Goal: Task Accomplishment & Management: Manage account settings

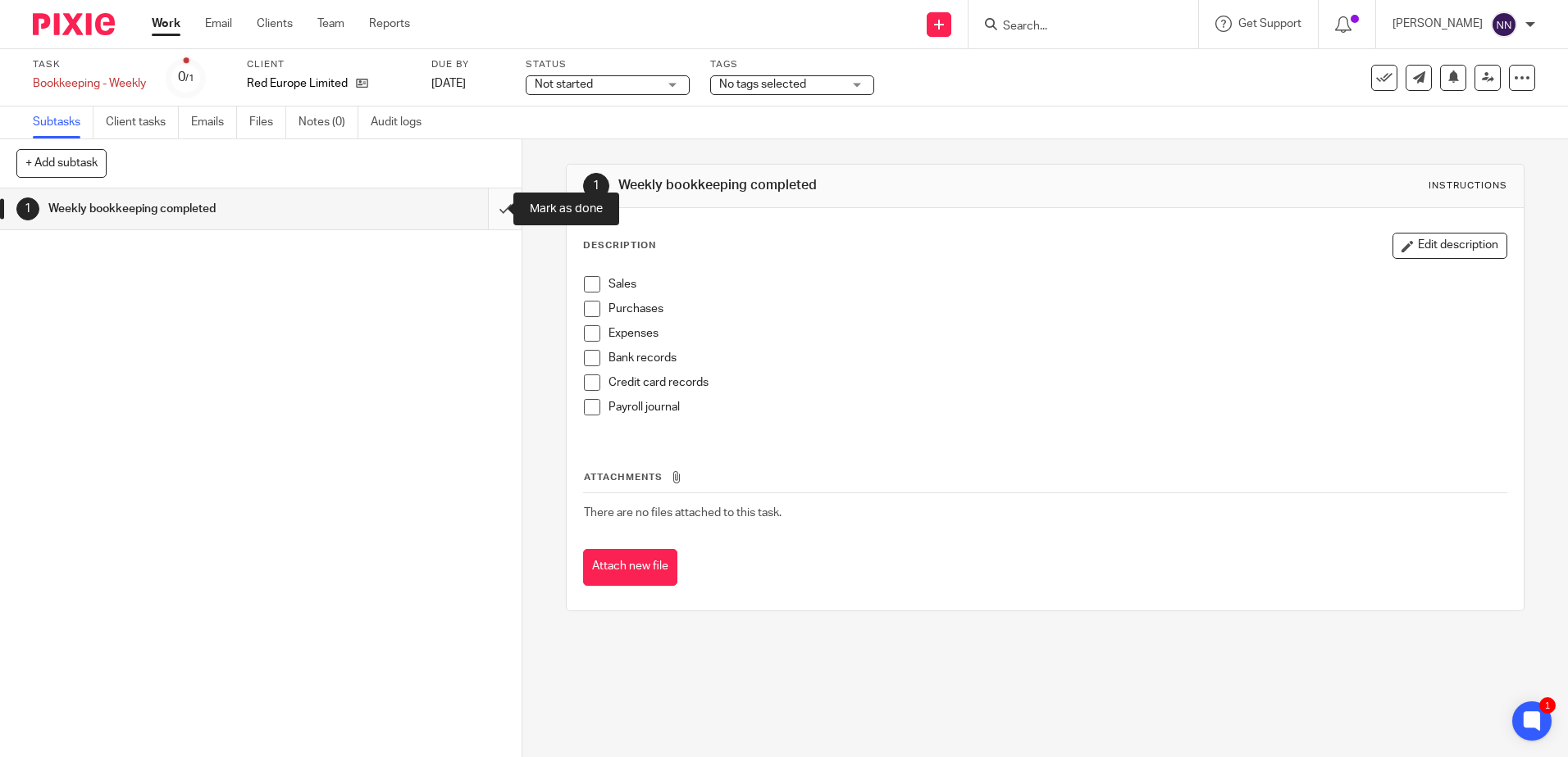
click at [494, 212] on input "submit" at bounding box center [261, 208] width 522 height 41
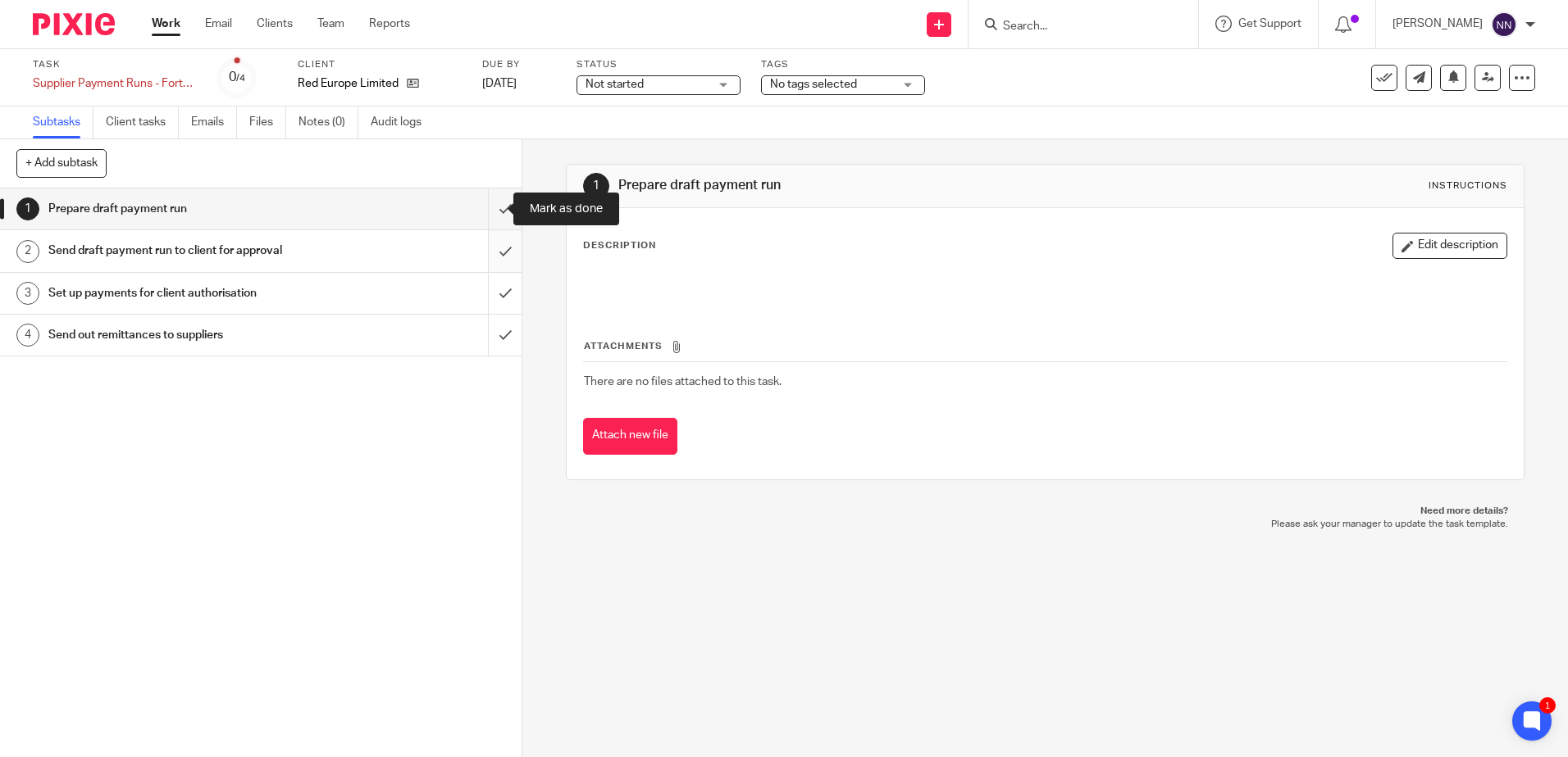
drag, startPoint x: 488, startPoint y: 211, endPoint x: 483, endPoint y: 232, distance: 21.6
click at [489, 211] on input "submit" at bounding box center [261, 208] width 522 height 41
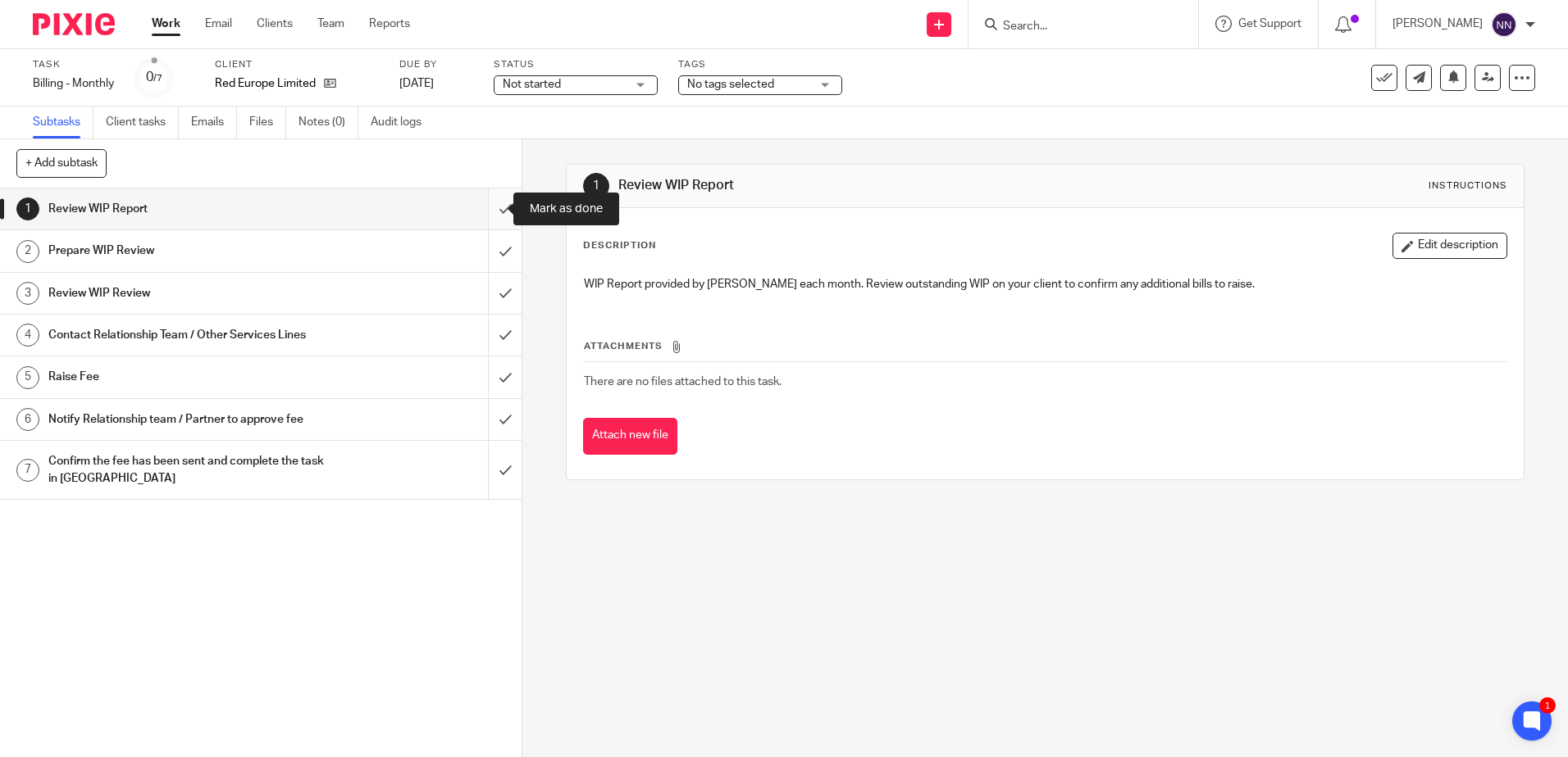
click at [489, 214] on input "submit" at bounding box center [261, 208] width 522 height 41
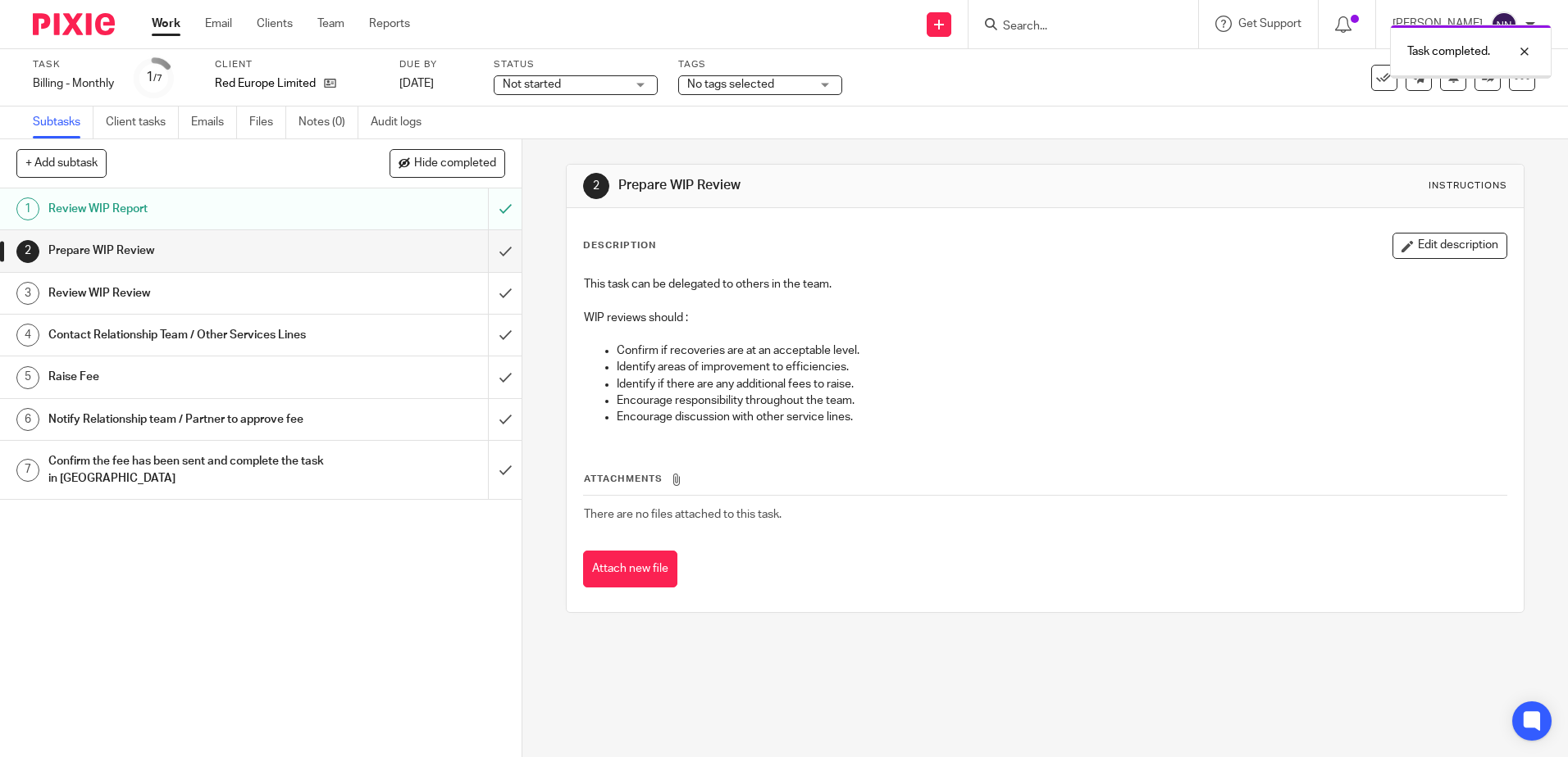
click at [487, 250] on input "submit" at bounding box center [261, 250] width 522 height 41
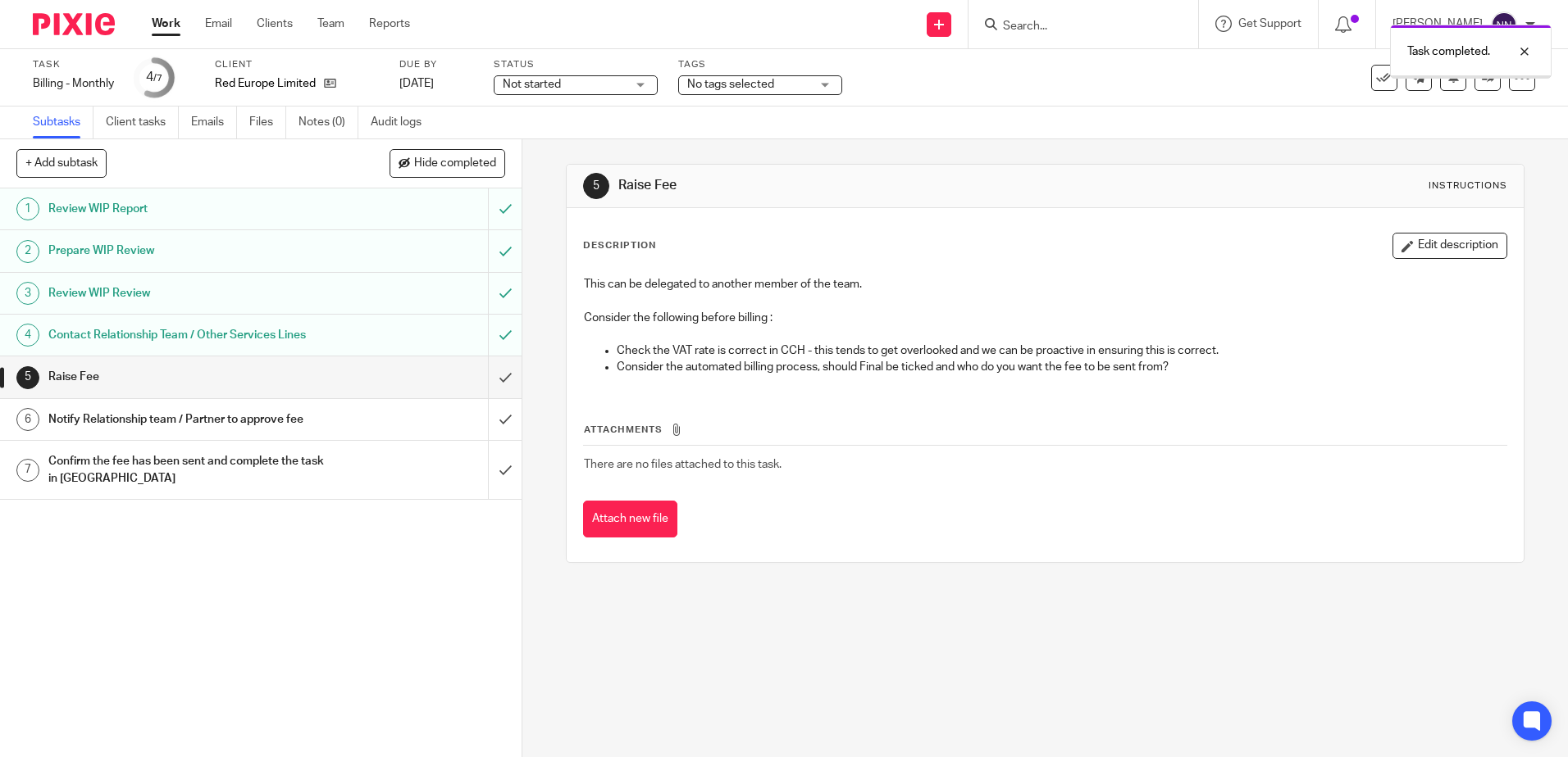
click at [493, 380] on input "submit" at bounding box center [261, 377] width 522 height 41
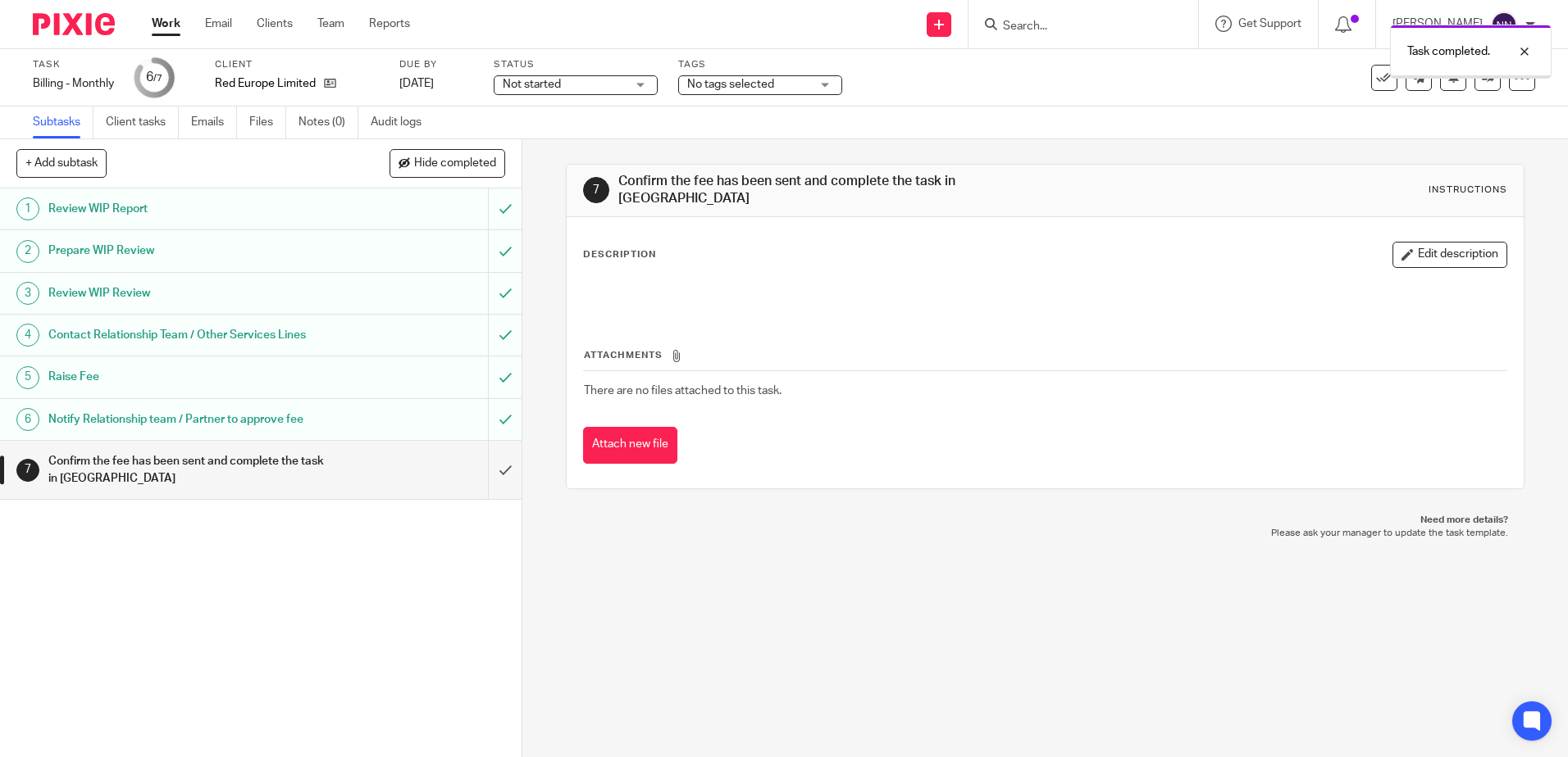
click at [488, 476] on input "submit" at bounding box center [261, 470] width 522 height 58
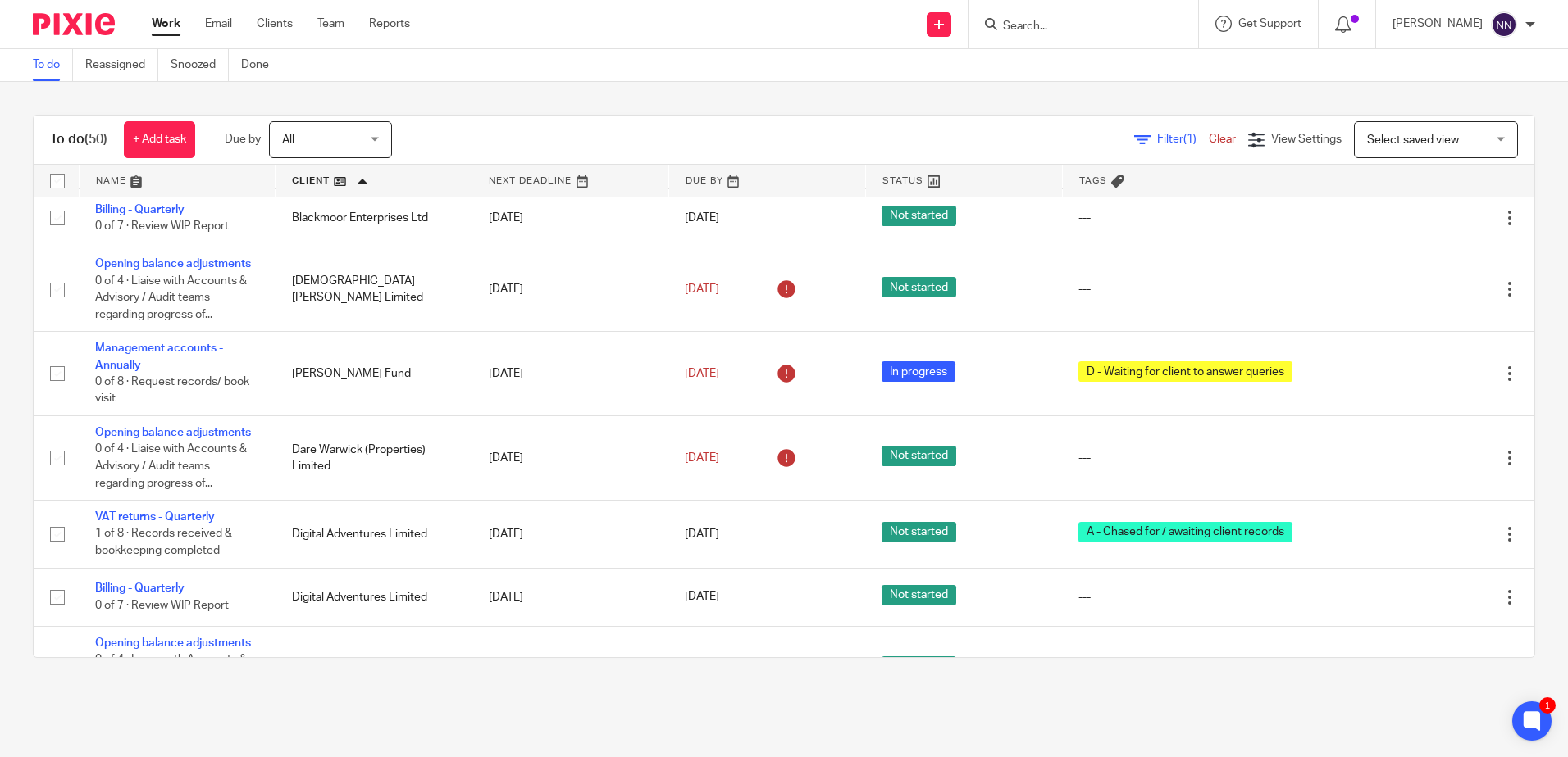
scroll to position [395, 0]
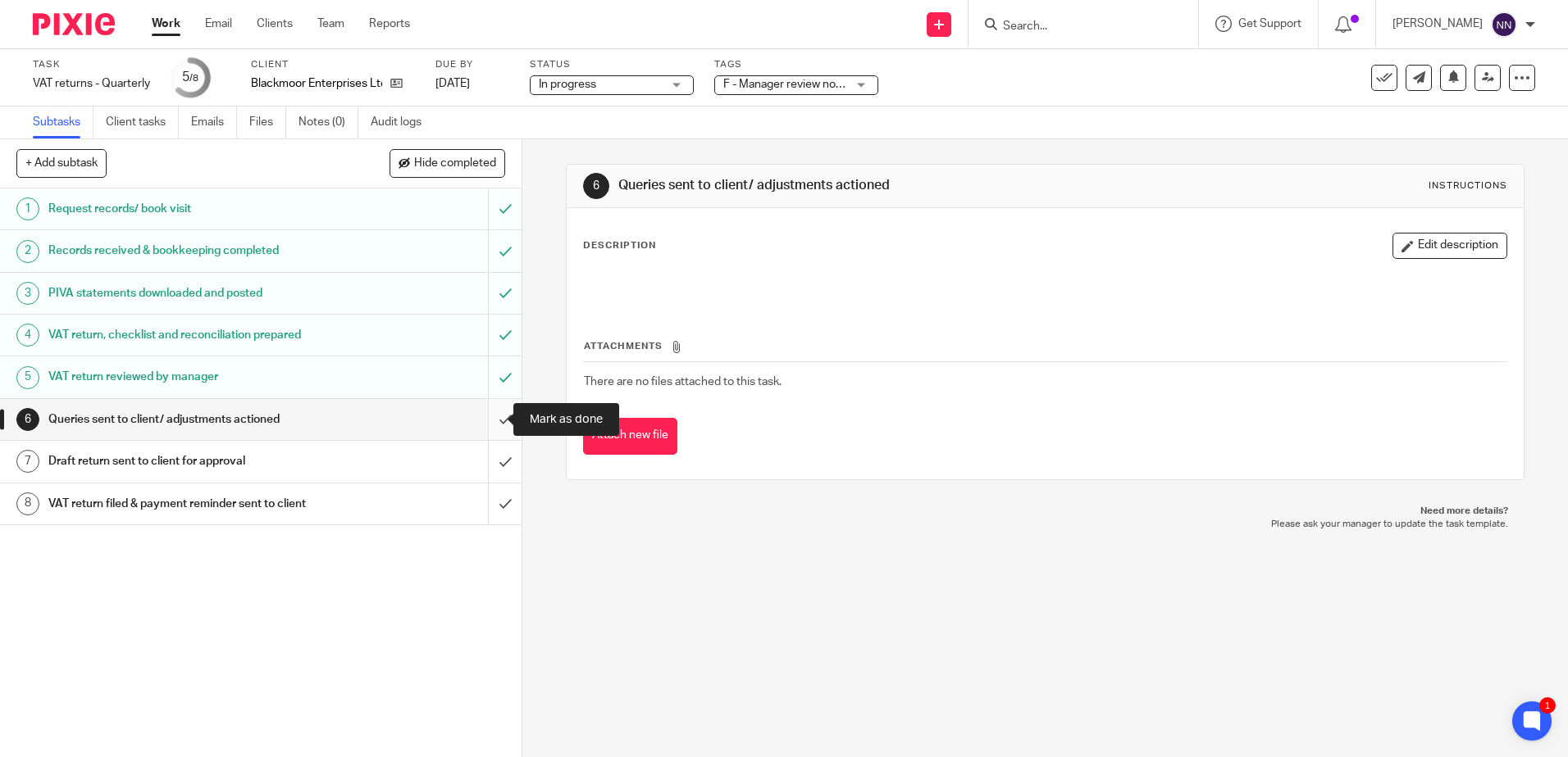
drag, startPoint x: 487, startPoint y: 419, endPoint x: 483, endPoint y: 432, distance: 13.6
click at [487, 420] on input "submit" at bounding box center [261, 419] width 522 height 41
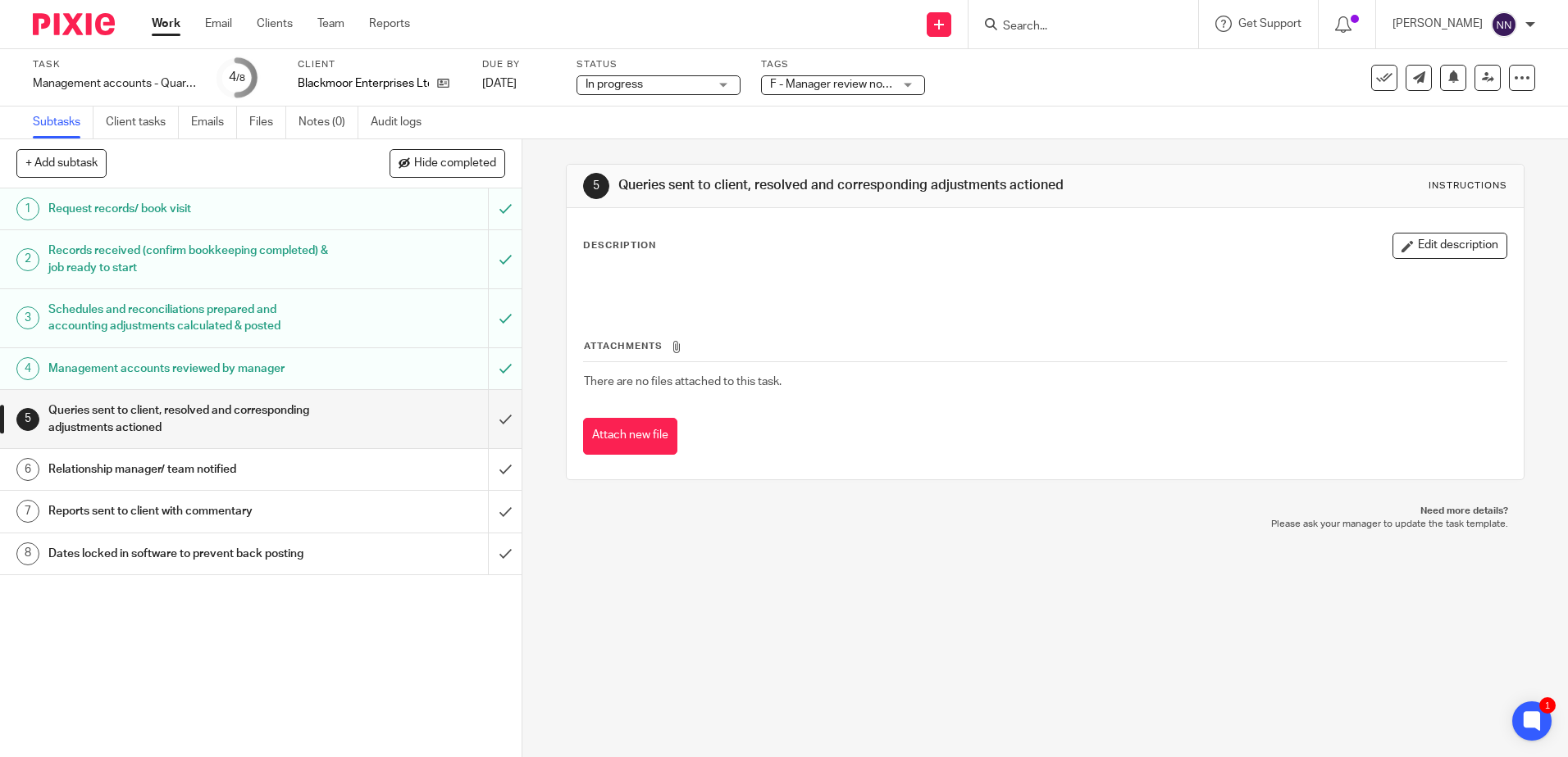
drag, startPoint x: 893, startPoint y: 83, endPoint x: 813, endPoint y: 131, distance: 93.3
click at [893, 83] on span "F - Manager review notes to be actioned" at bounding box center [872, 85] width 205 height 12
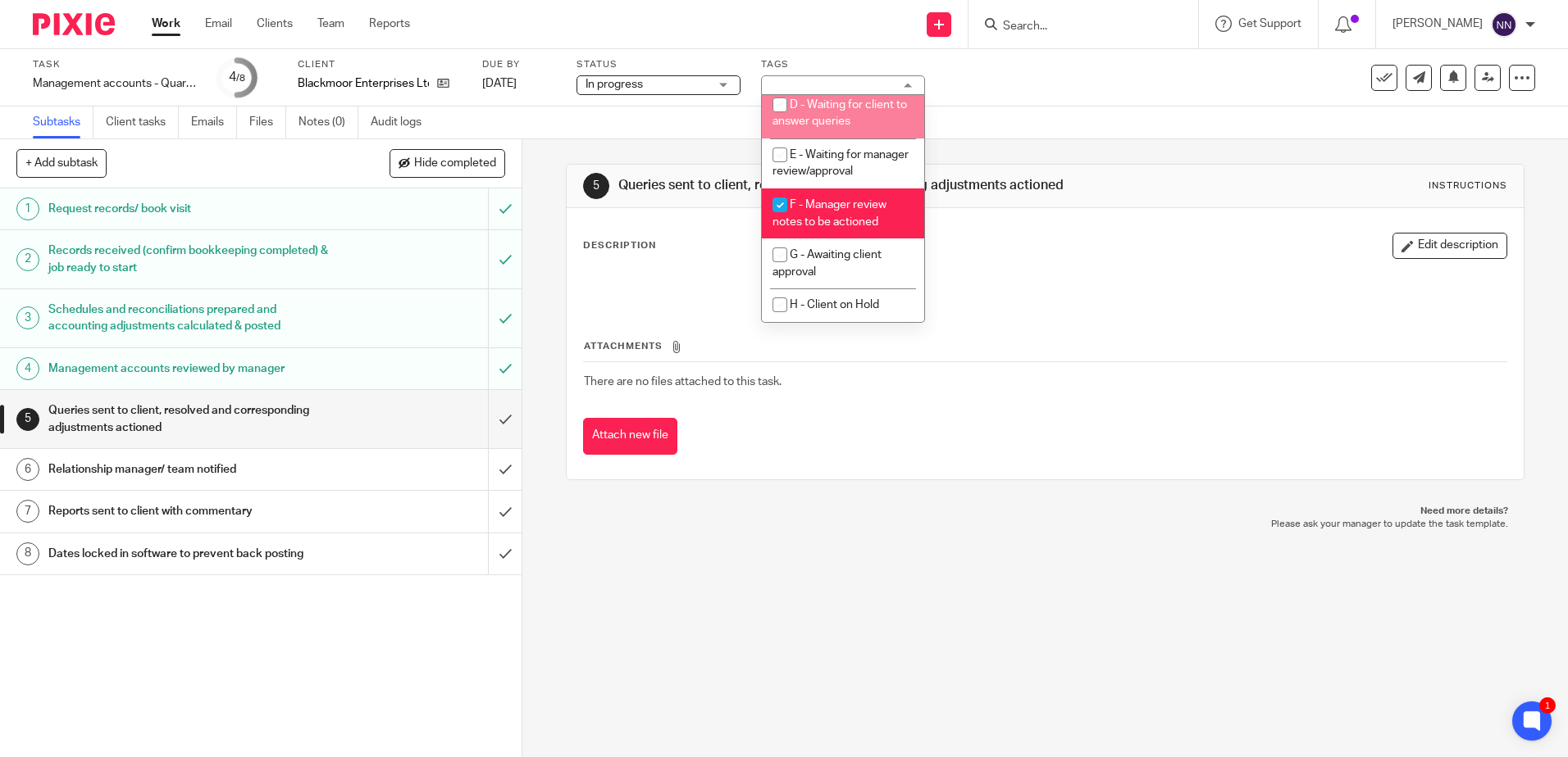
scroll to position [173, 0]
click at [785, 208] on input "checkbox" at bounding box center [780, 205] width 32 height 32
checkbox input "false"
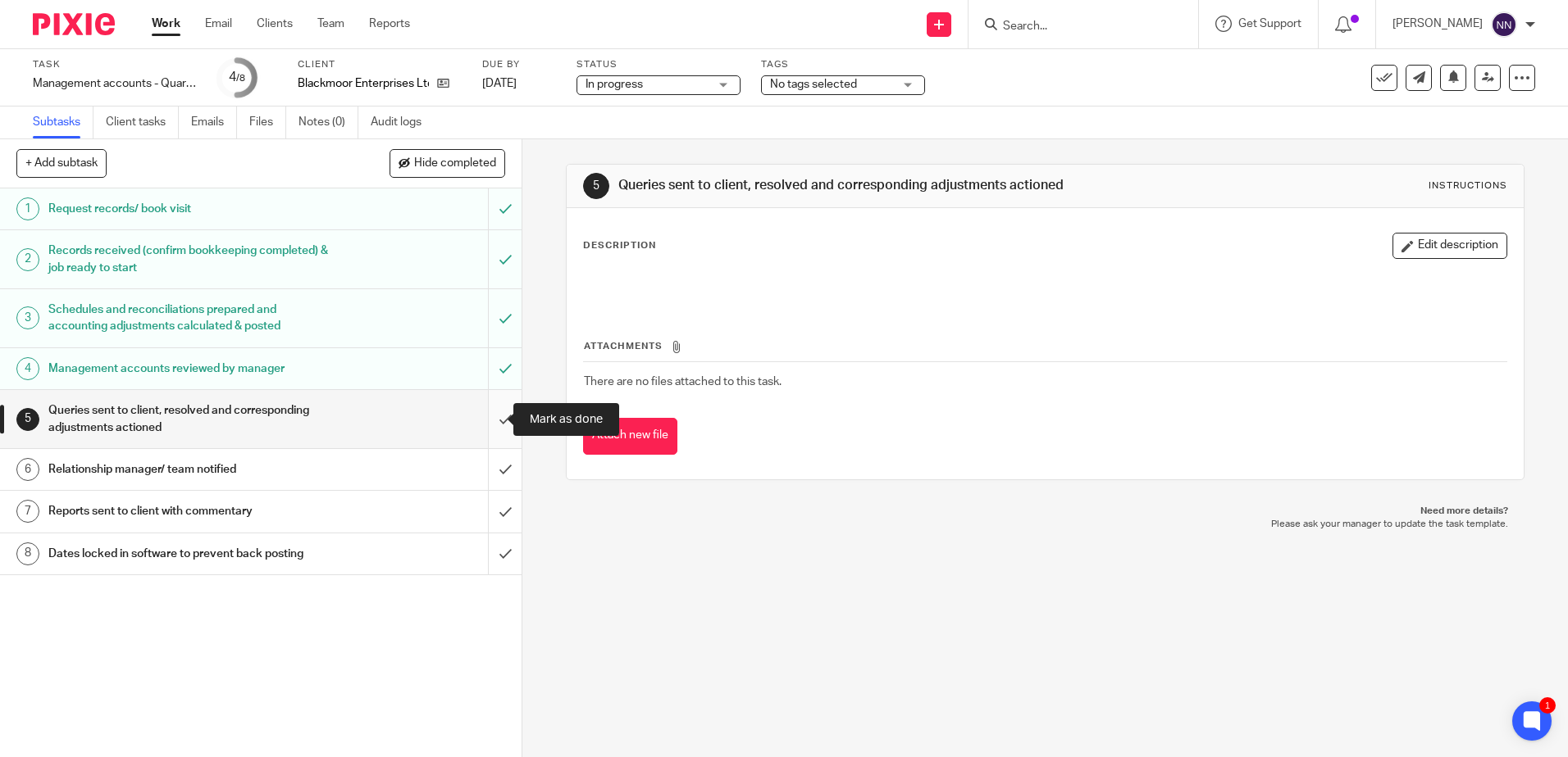
click at [487, 421] on input "submit" at bounding box center [261, 419] width 522 height 58
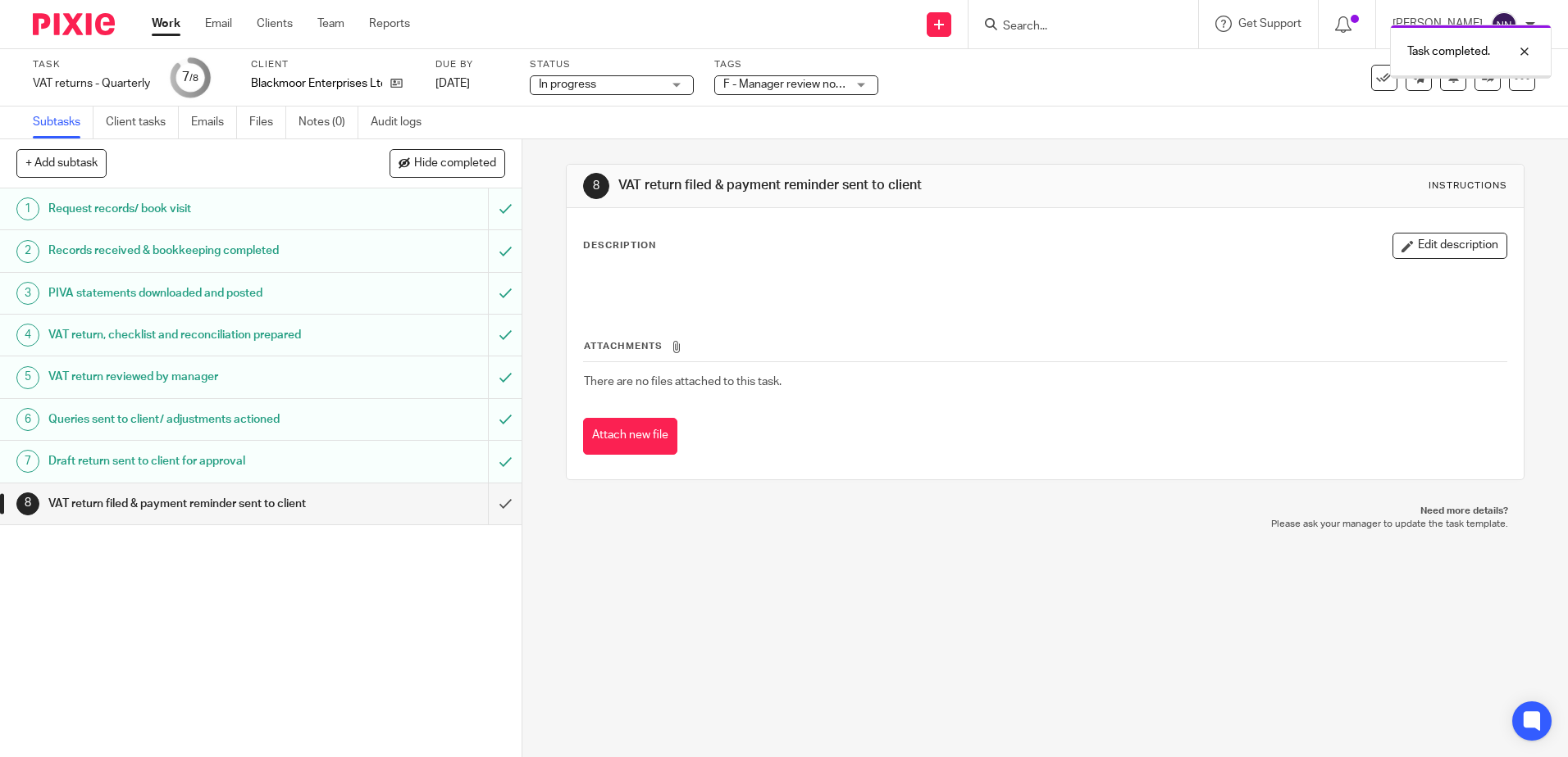
click at [866, 87] on div "F - Manager review notes to be actioned" at bounding box center [796, 85] width 164 height 20
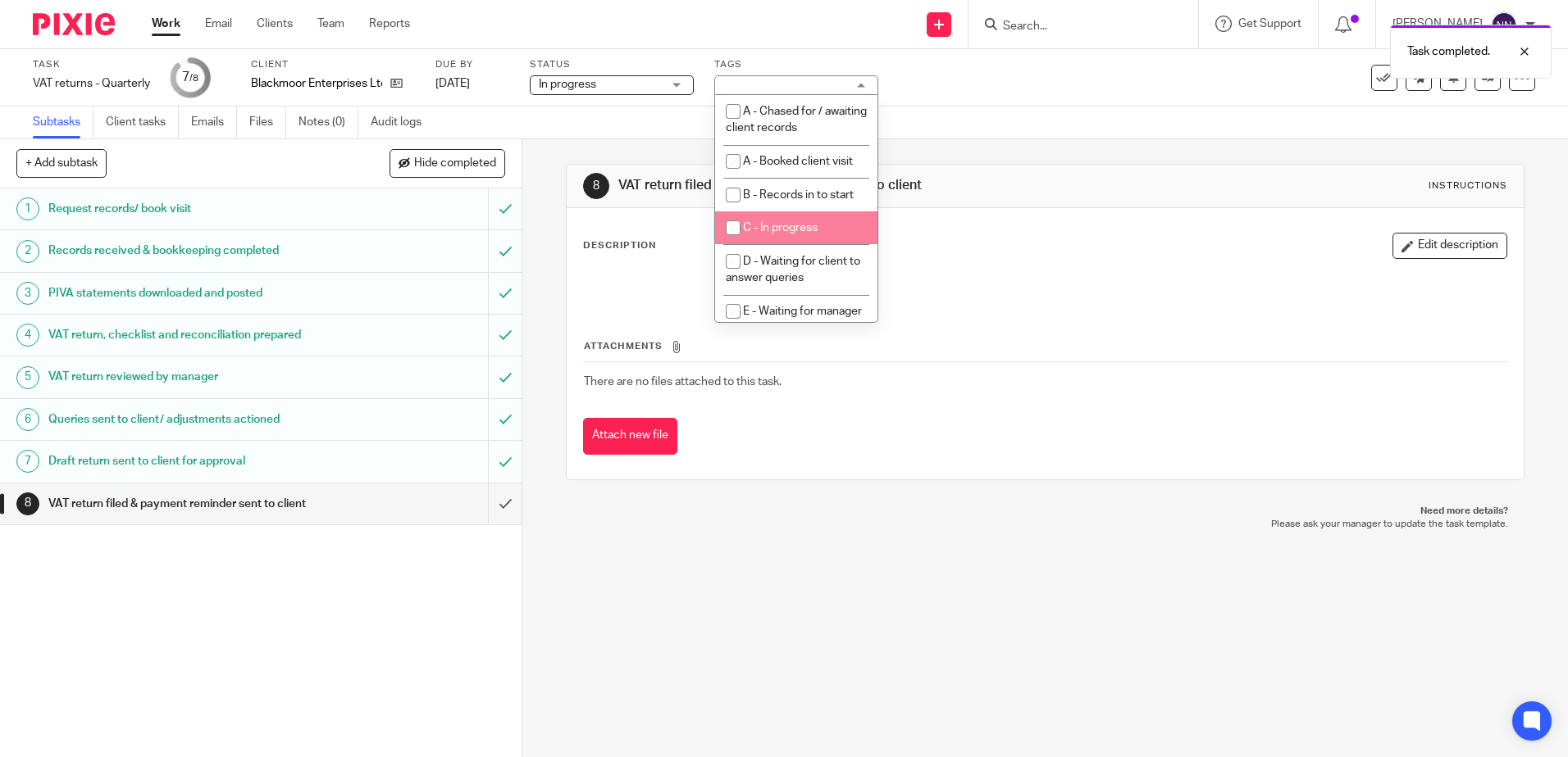
scroll to position [164, 0]
click at [737, 213] on input "checkbox" at bounding box center [733, 205] width 32 height 32
checkbox input "false"
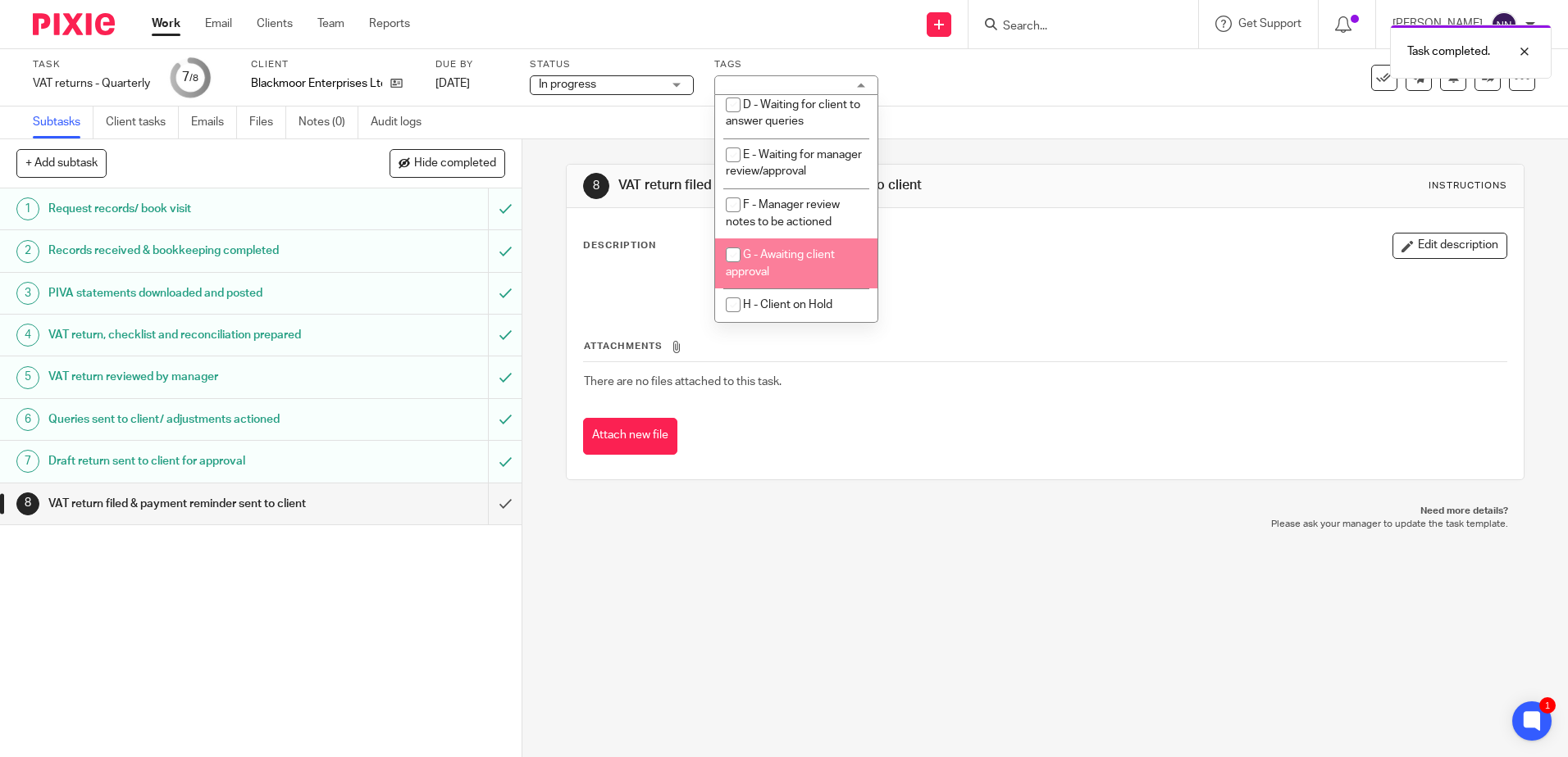
click at [736, 263] on input "checkbox" at bounding box center [733, 255] width 32 height 32
checkbox input "true"
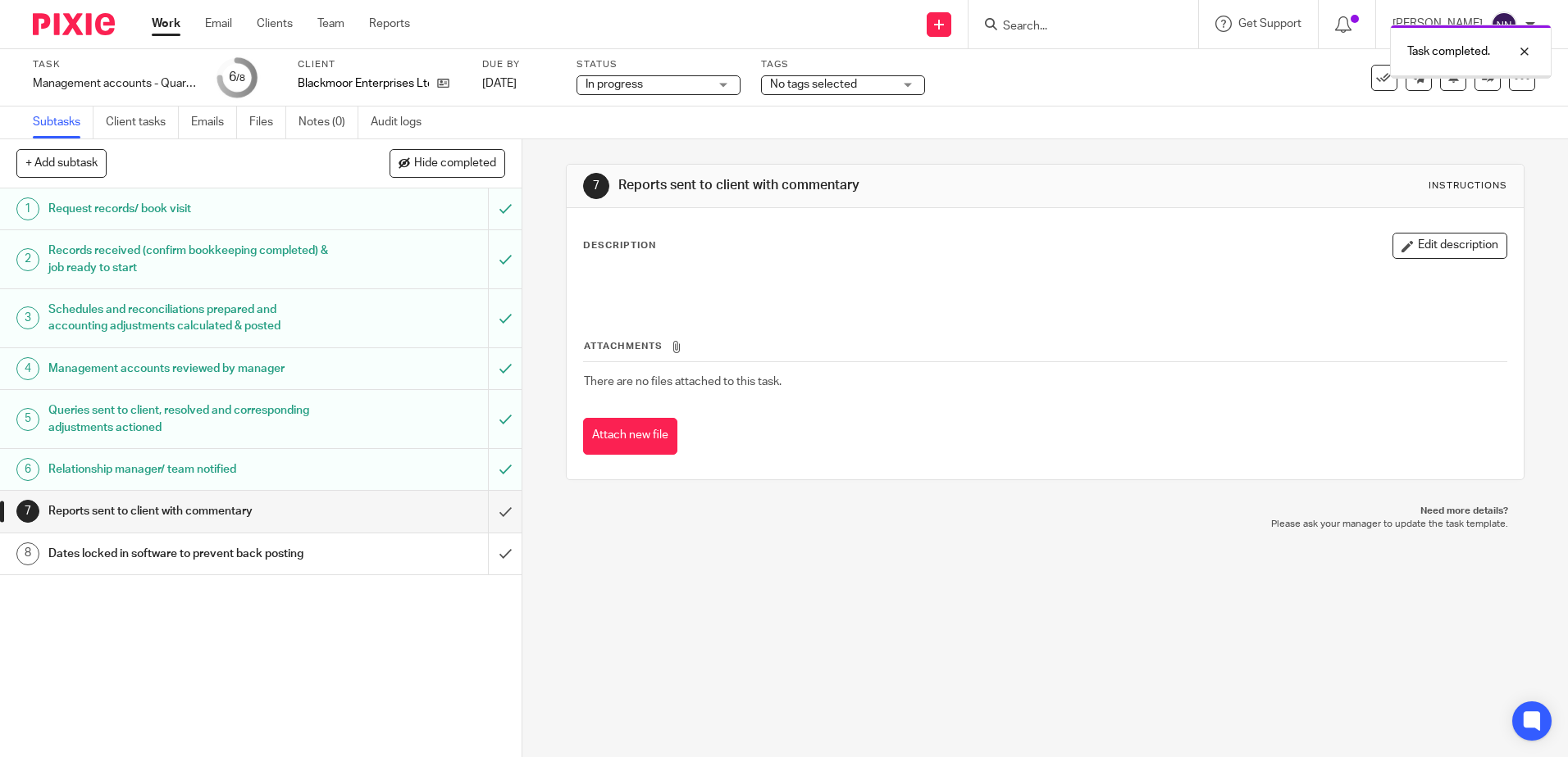
click at [490, 505] on input "submit" at bounding box center [261, 510] width 522 height 41
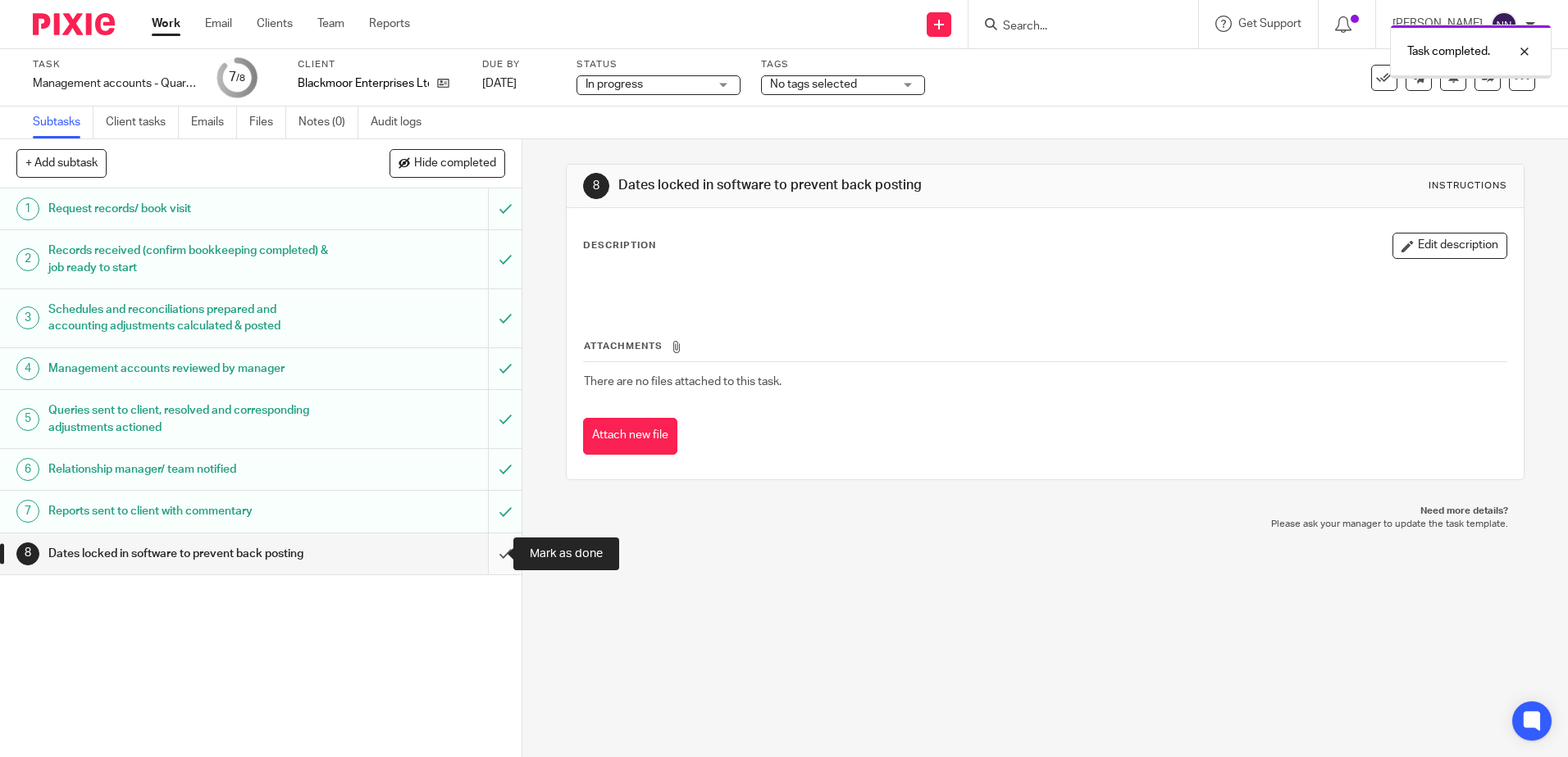
click at [487, 549] on input "submit" at bounding box center [261, 554] width 522 height 41
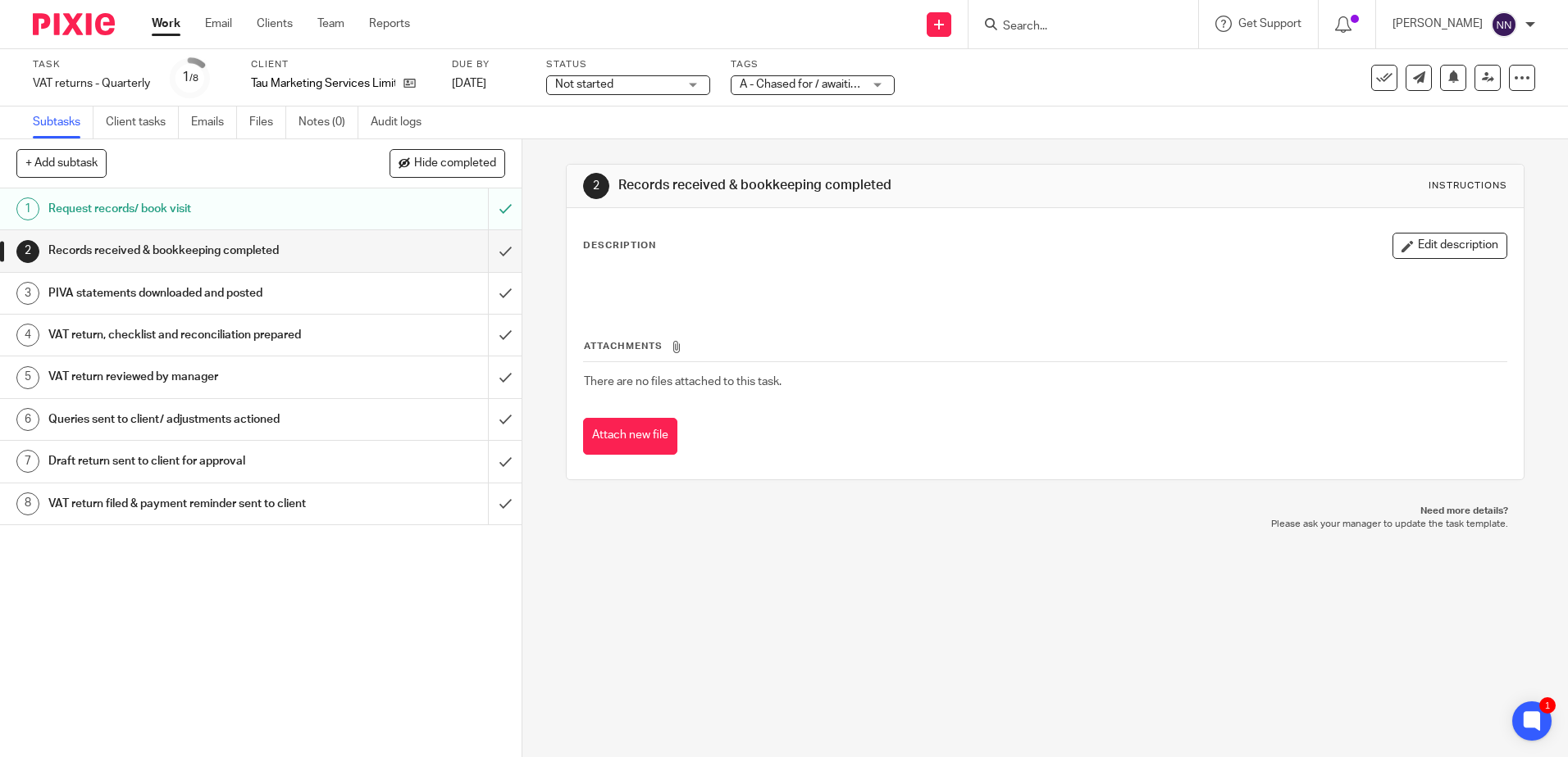
click at [620, 92] on span "Not started" at bounding box center [616, 85] width 123 height 17
click at [590, 139] on span "In progress" at bounding box center [587, 144] width 57 height 12
click at [804, 91] on span "A - Chased for / awaiting client records" at bounding box center [801, 85] width 123 height 17
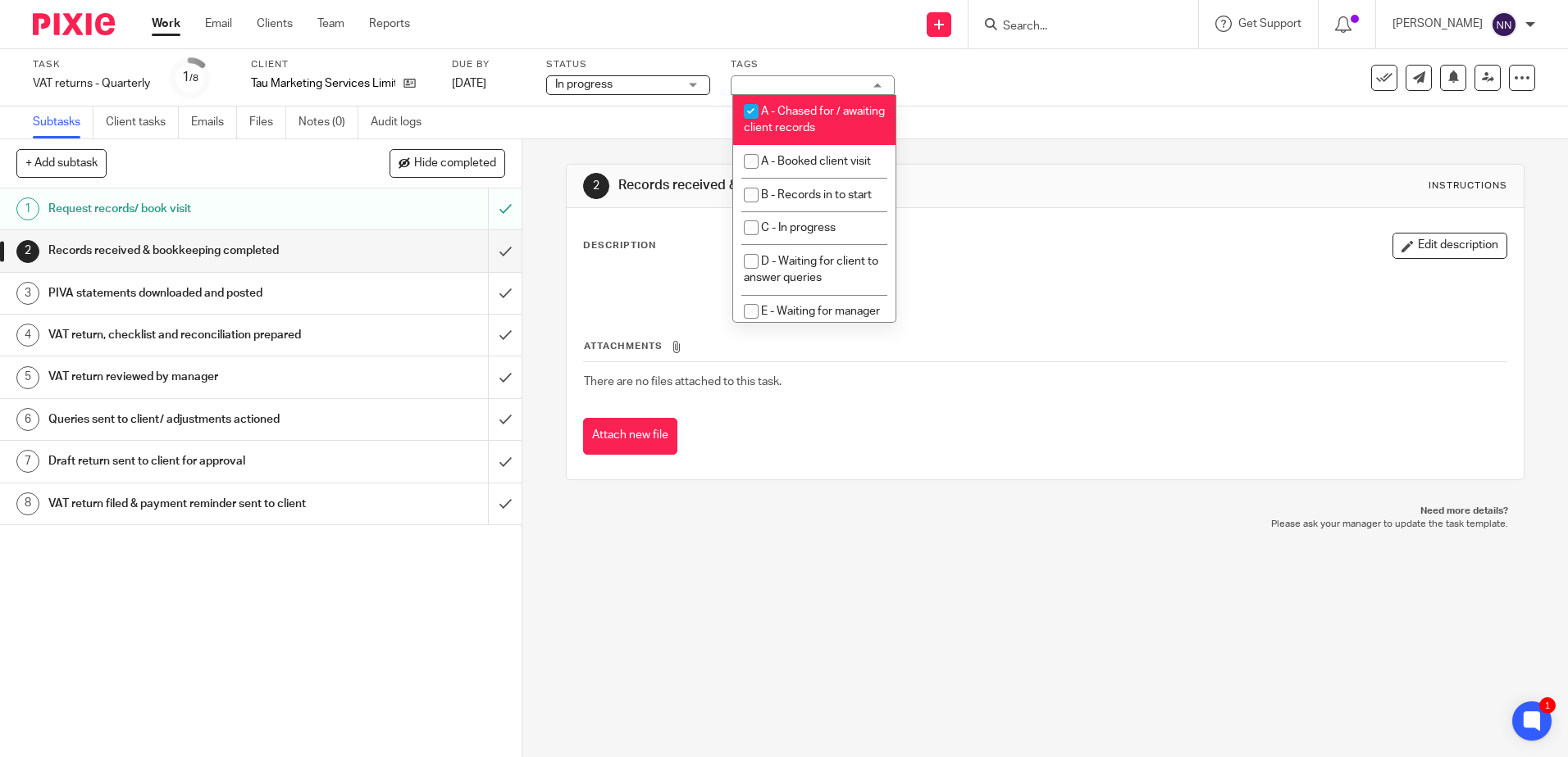
click at [758, 107] on input "checkbox" at bounding box center [752, 112] width 32 height 32
checkbox input "false"
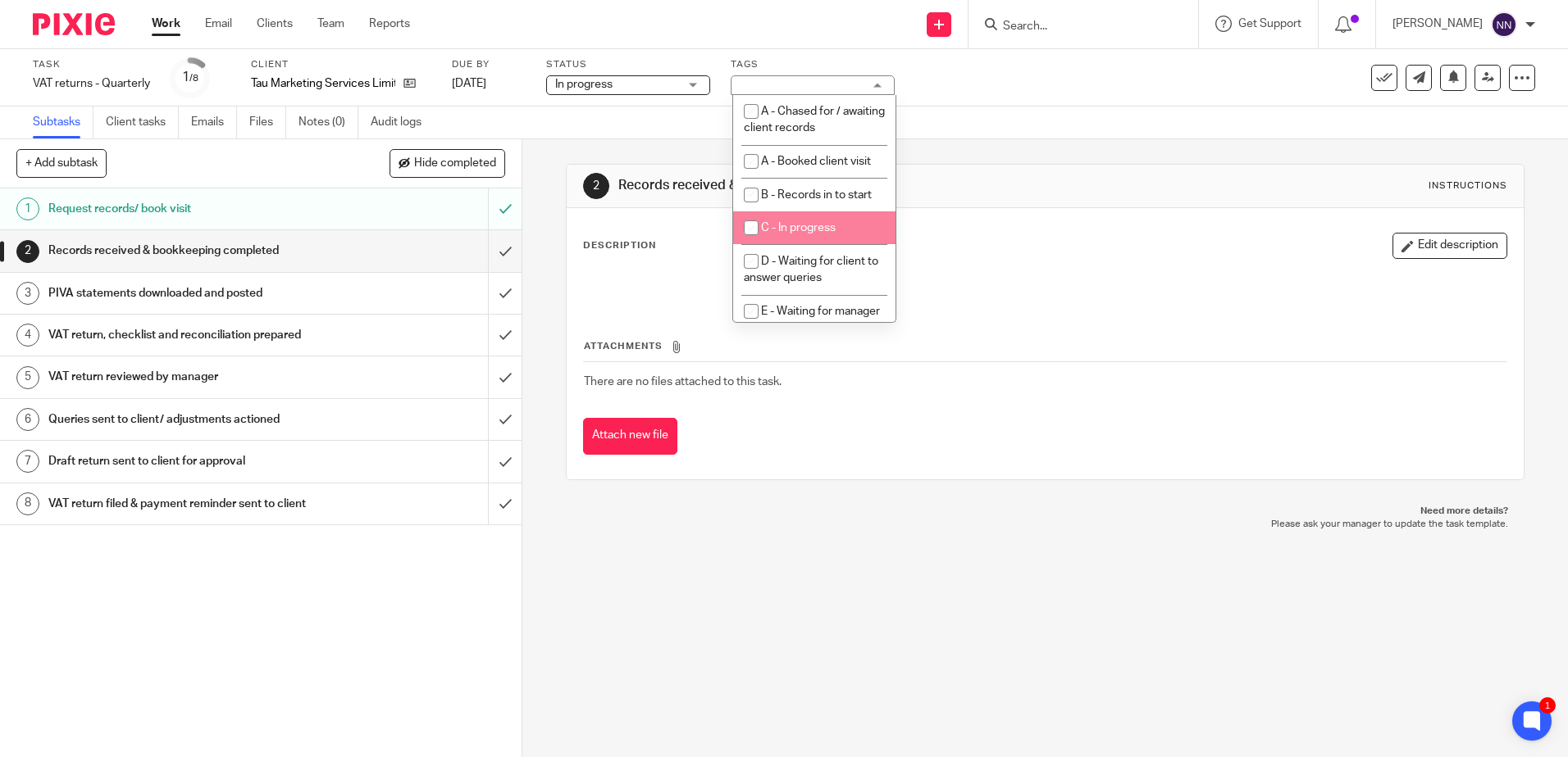
click at [748, 226] on input "checkbox" at bounding box center [752, 228] width 32 height 32
checkbox input "true"
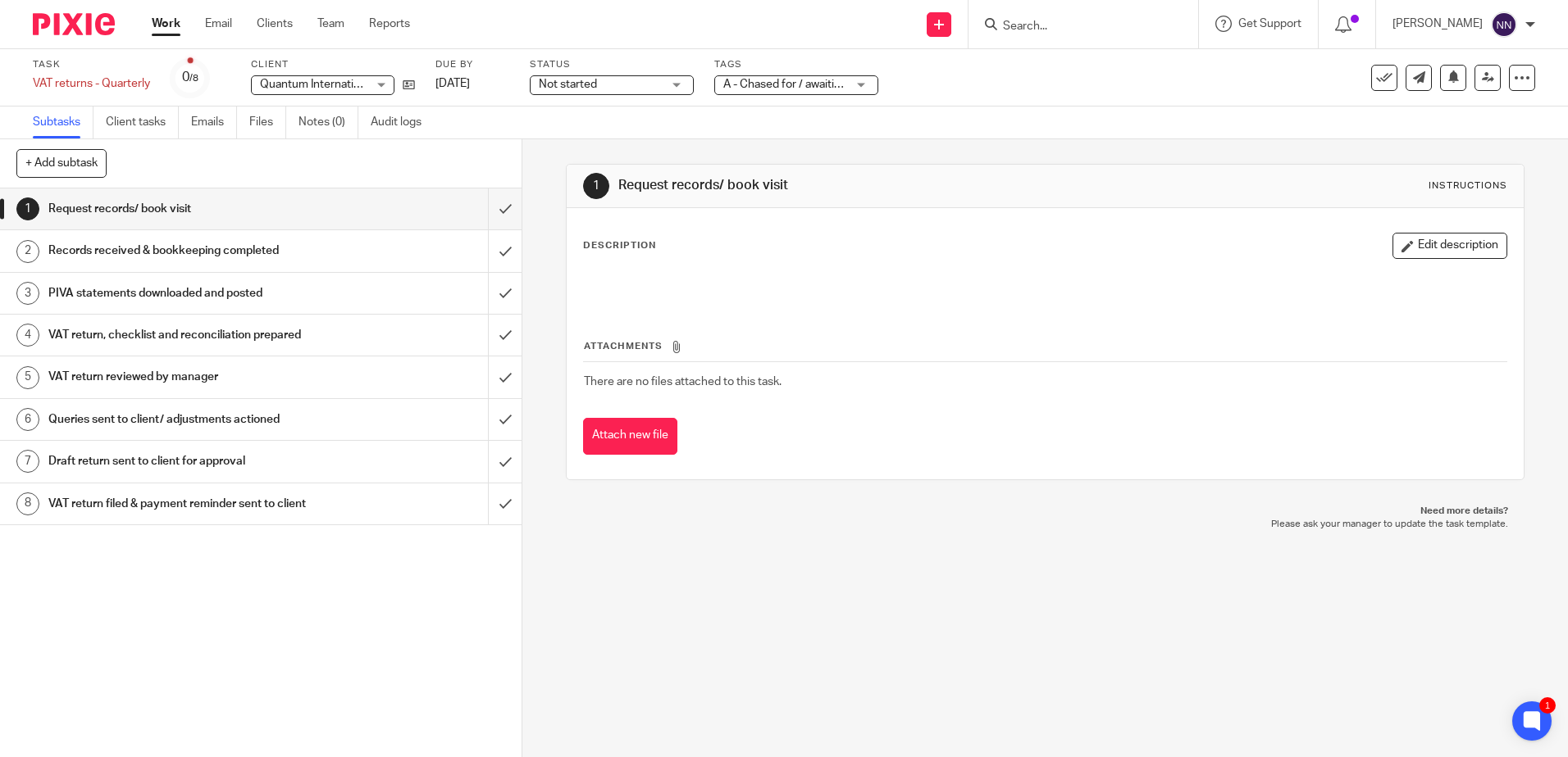
drag, startPoint x: 663, startPoint y: 85, endPoint x: 643, endPoint y: 91, distance: 20.9
click at [663, 85] on div "Not started Not started" at bounding box center [611, 85] width 164 height 20
click at [595, 140] on span "In progress" at bounding box center [570, 144] width 57 height 12
click at [866, 81] on div "A - Chased for / awaiting client records" at bounding box center [796, 85] width 164 height 20
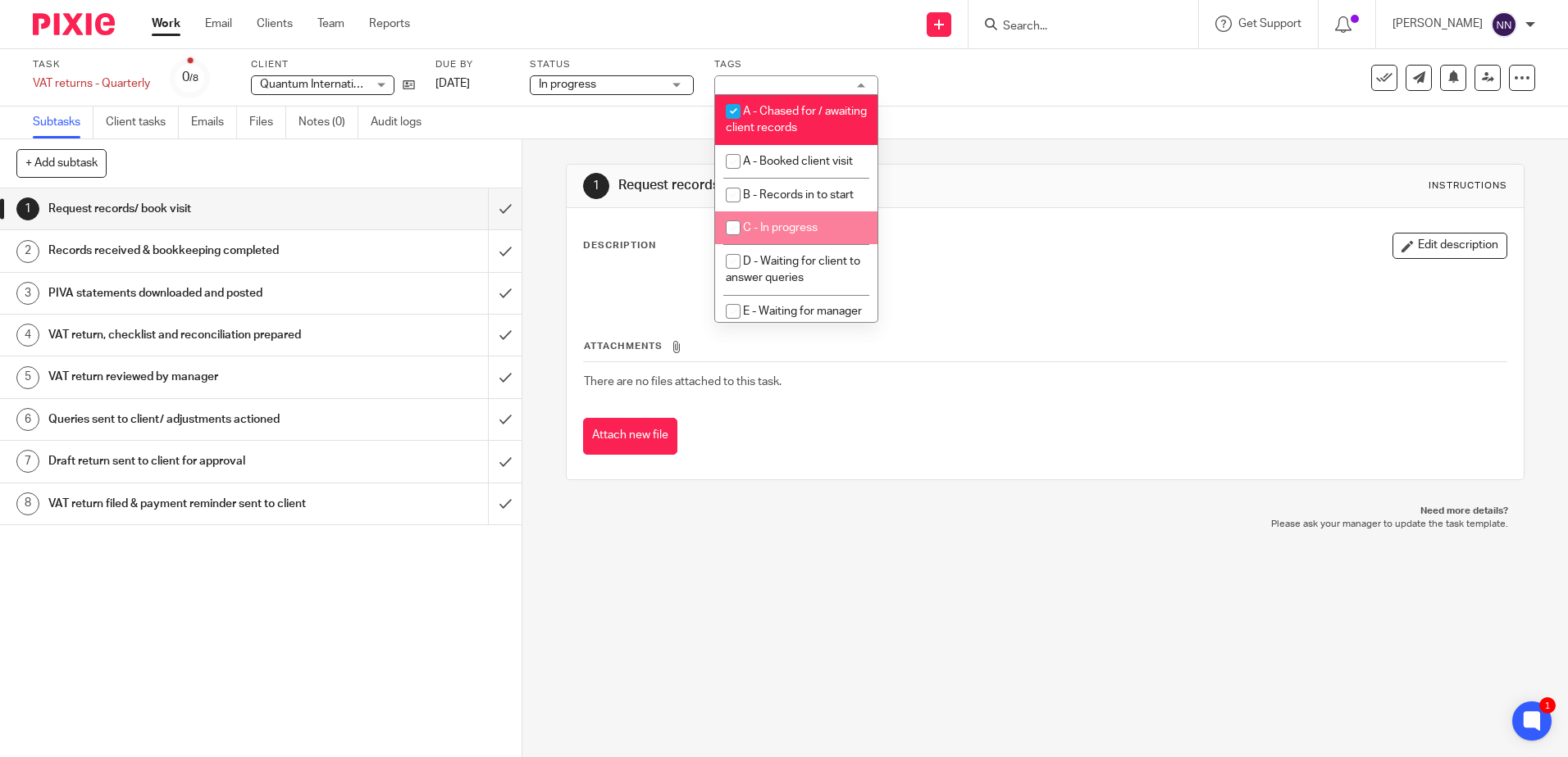
click at [726, 228] on input "checkbox" at bounding box center [733, 228] width 32 height 32
checkbox input "true"
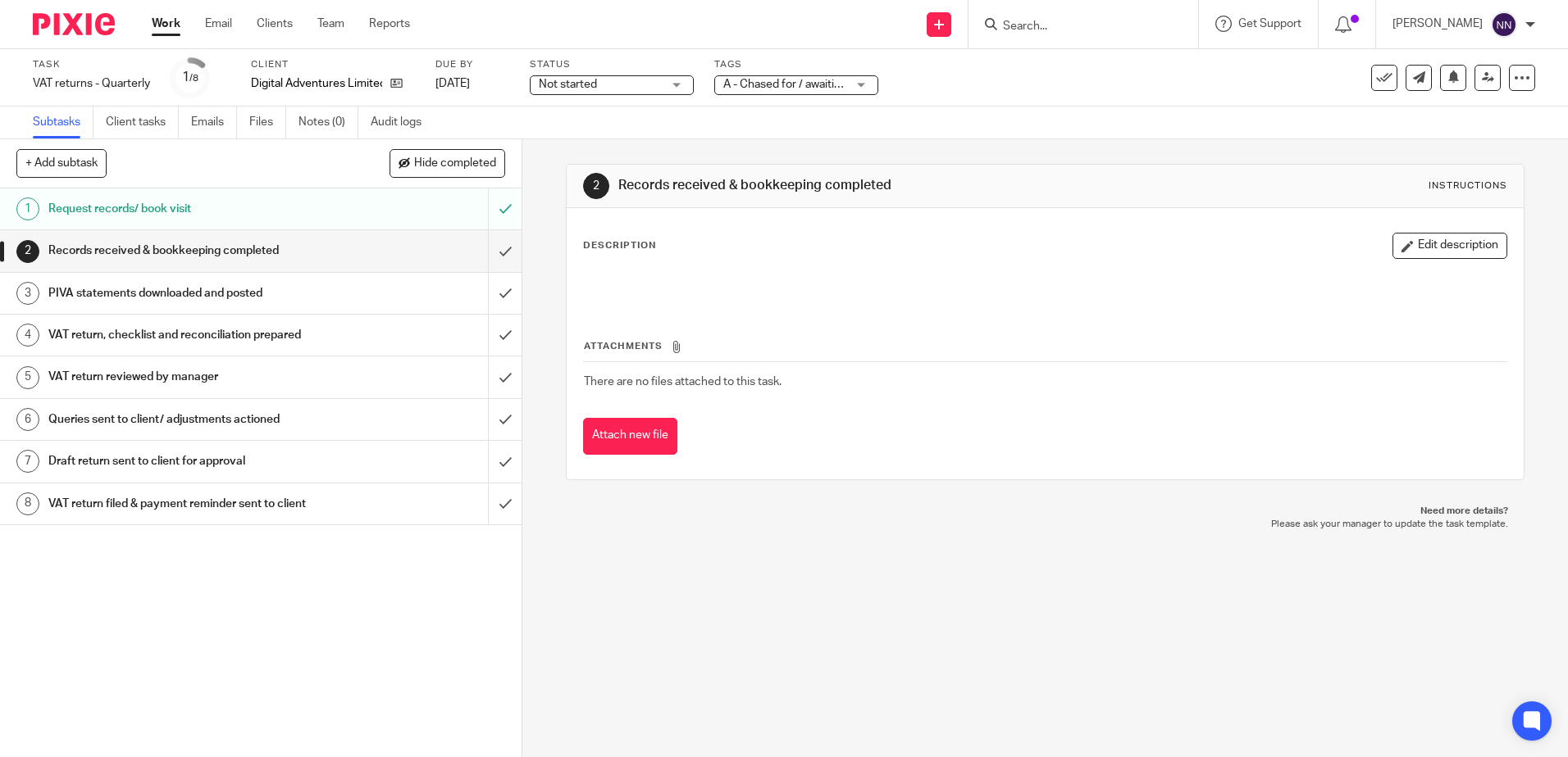
click at [650, 85] on span "Not started" at bounding box center [600, 85] width 123 height 17
drag, startPoint x: 578, startPoint y: 140, endPoint x: 781, endPoint y: 126, distance: 203.5
click at [579, 140] on span "In progress" at bounding box center [570, 144] width 57 height 12
click at [810, 84] on span "A - Chased for / awaiting client records" at bounding box center [822, 85] width 198 height 12
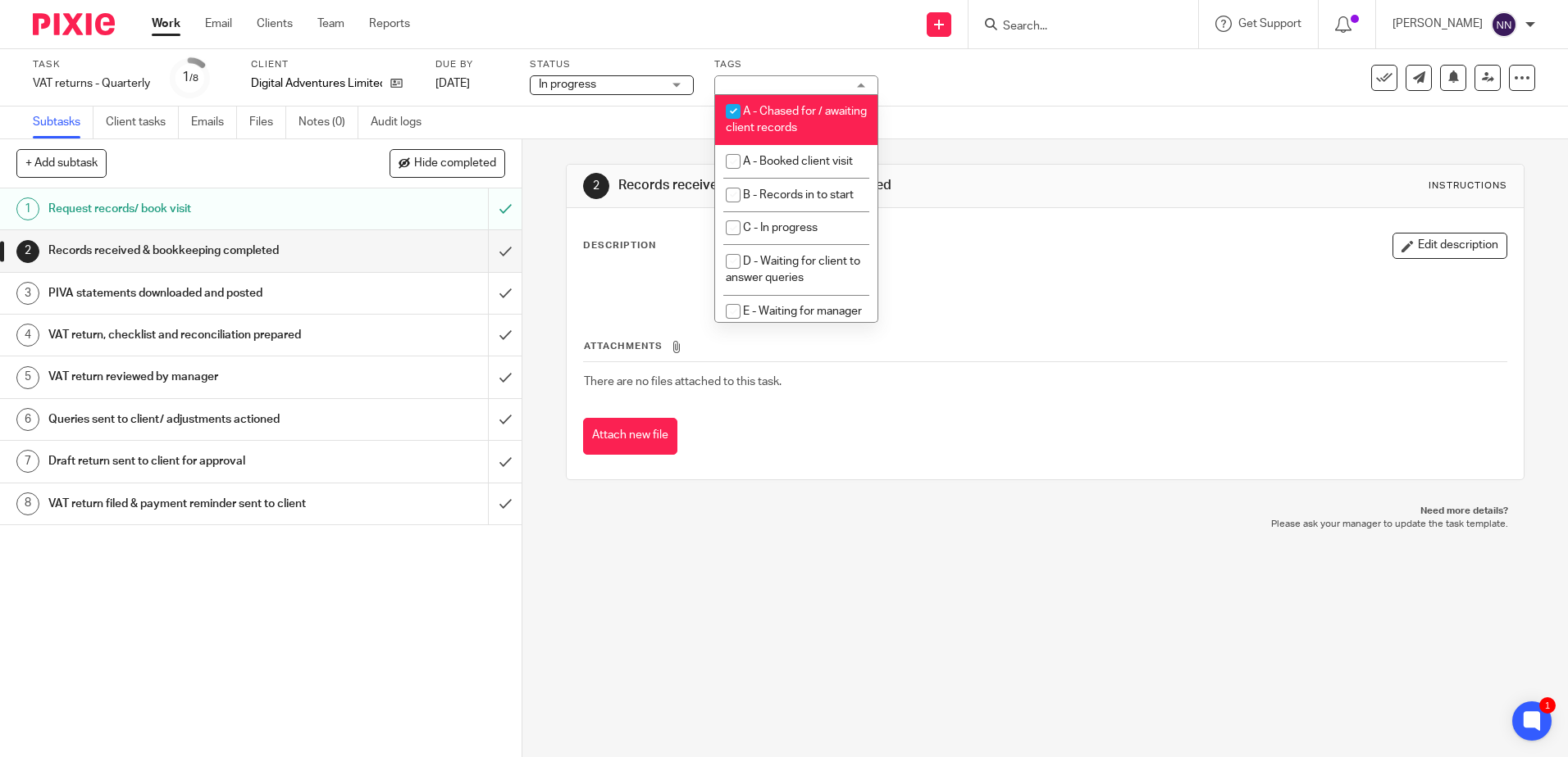
click at [728, 109] on input "checkbox" at bounding box center [733, 112] width 32 height 32
checkbox input "false"
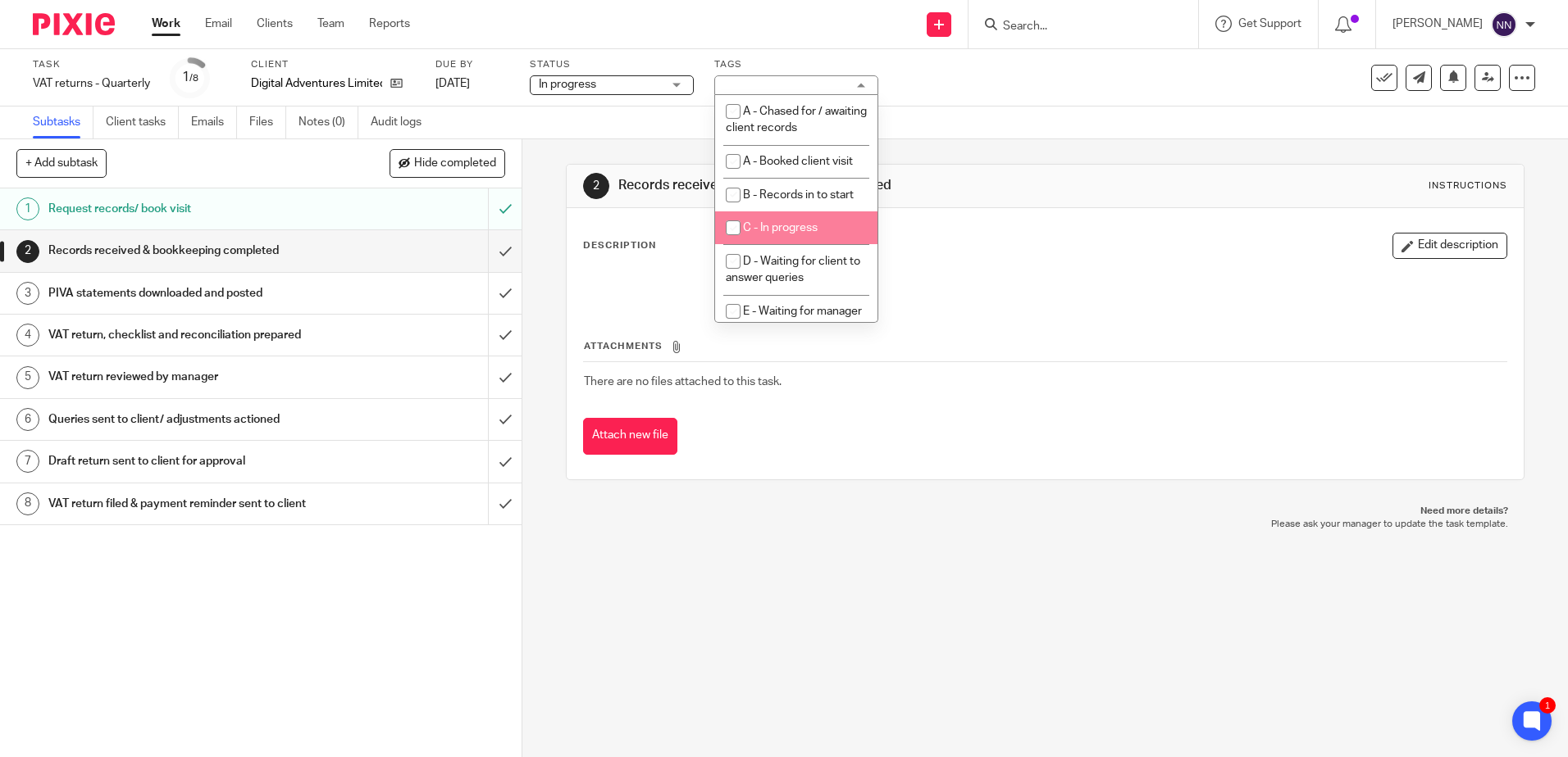
click at [731, 232] on input "checkbox" at bounding box center [733, 228] width 32 height 32
checkbox input "true"
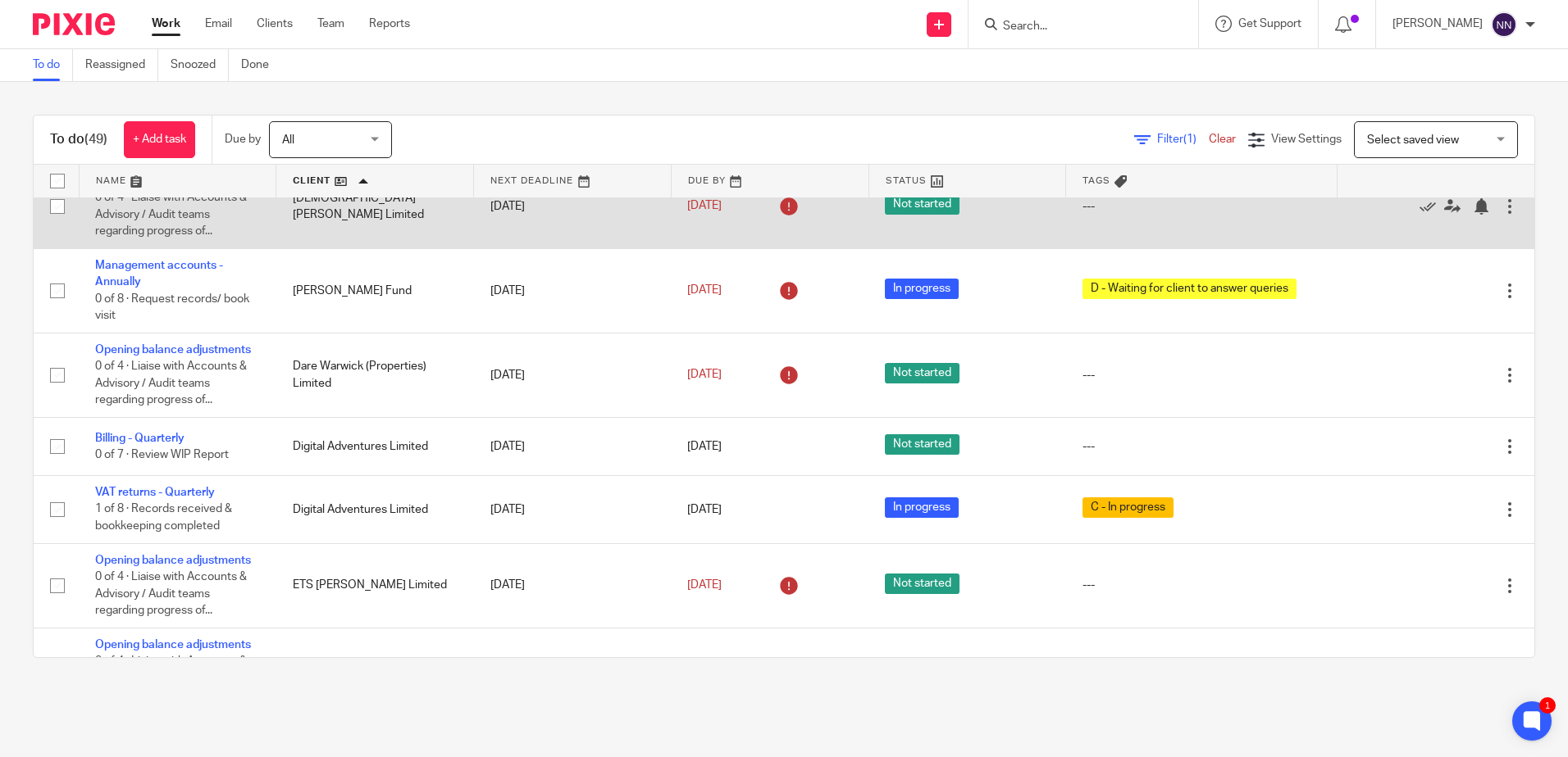
scroll to position [328, 0]
